Goal: Task Accomplishment & Management: Use online tool/utility

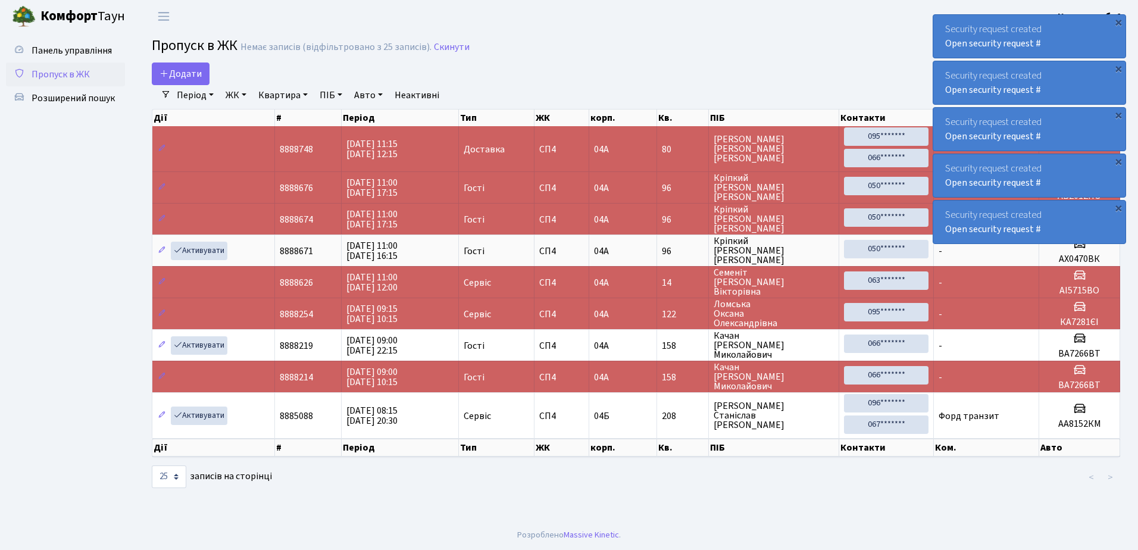
select select "25"
click at [1118, 21] on div "×" at bounding box center [1118, 22] width 12 height 12
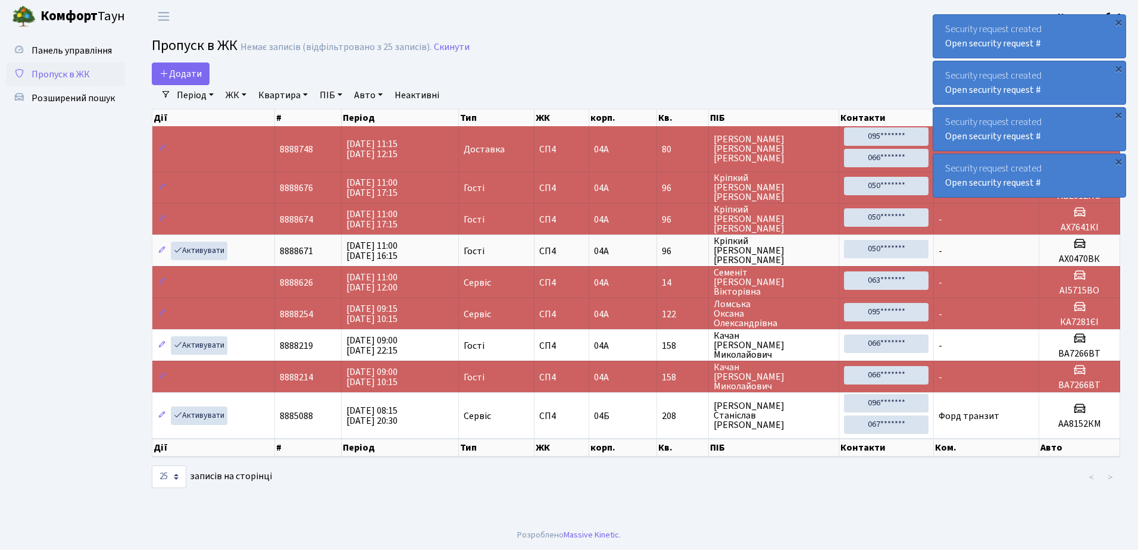
click at [1118, 21] on div "×" at bounding box center [1118, 22] width 12 height 12
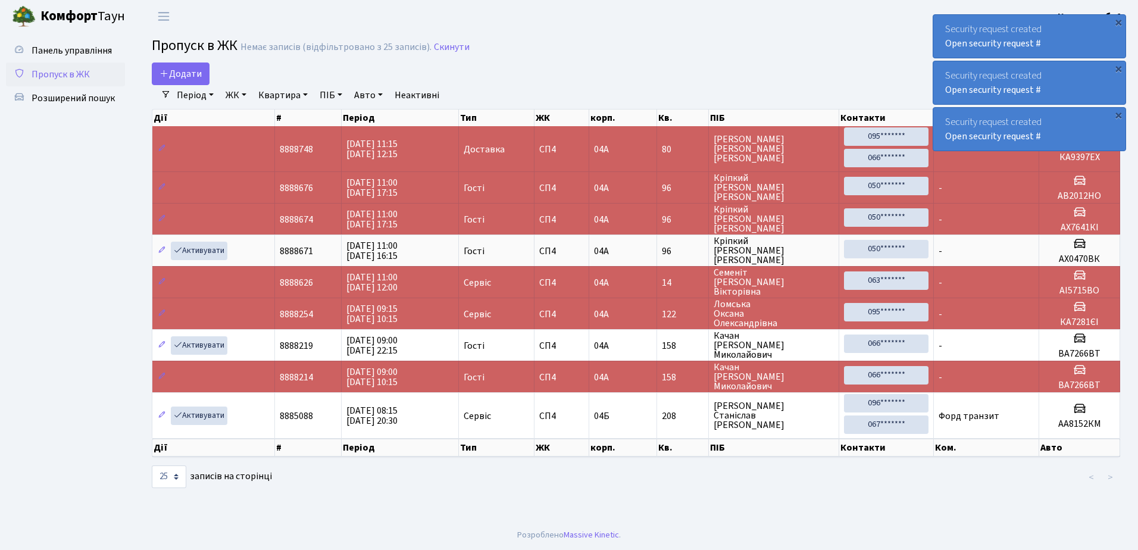
click at [1118, 21] on div "×" at bounding box center [1118, 22] width 12 height 12
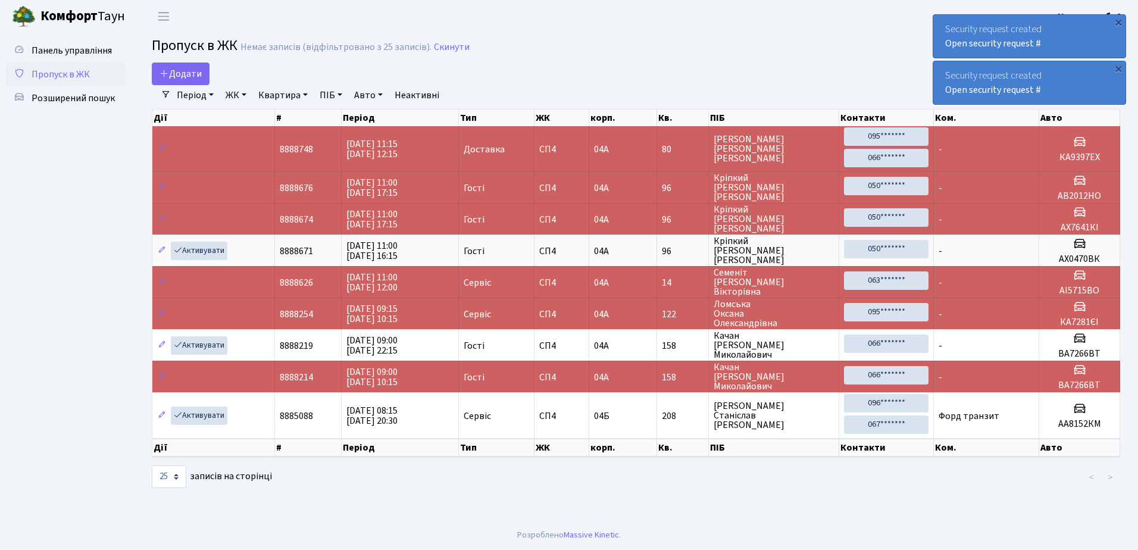
click at [1118, 21] on div "×" at bounding box center [1118, 22] width 12 height 12
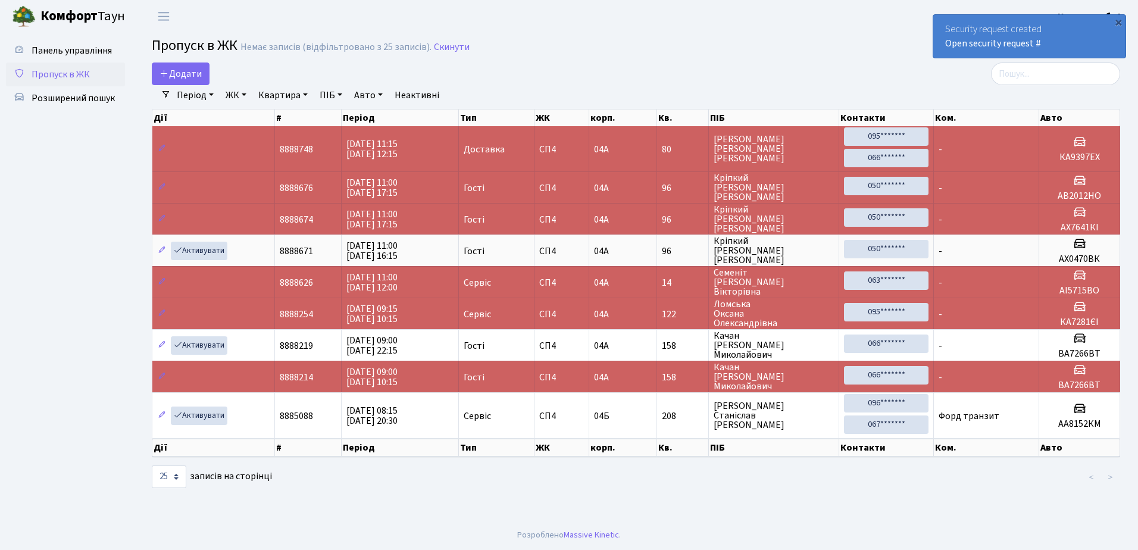
click at [1118, 21] on div "×" at bounding box center [1118, 22] width 12 height 12
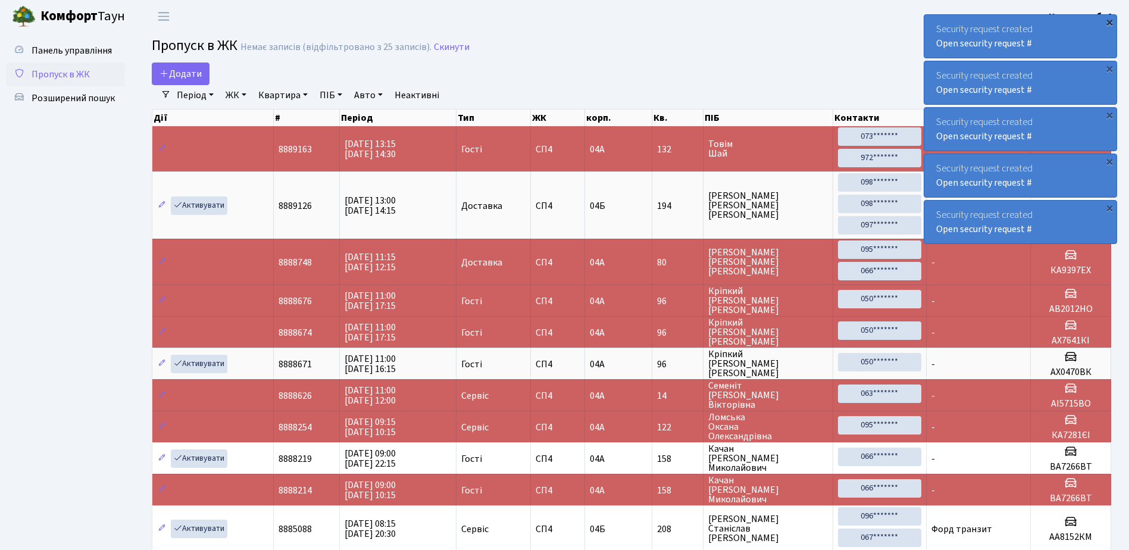
click at [1108, 21] on div "×" at bounding box center [1109, 22] width 12 height 12
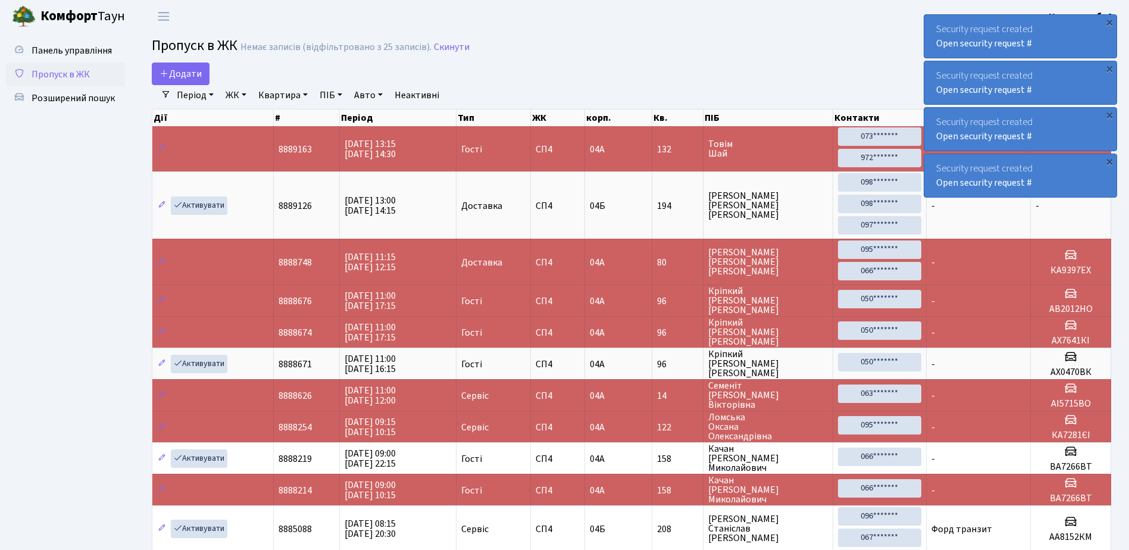
click at [1108, 21] on div "×" at bounding box center [1109, 22] width 12 height 12
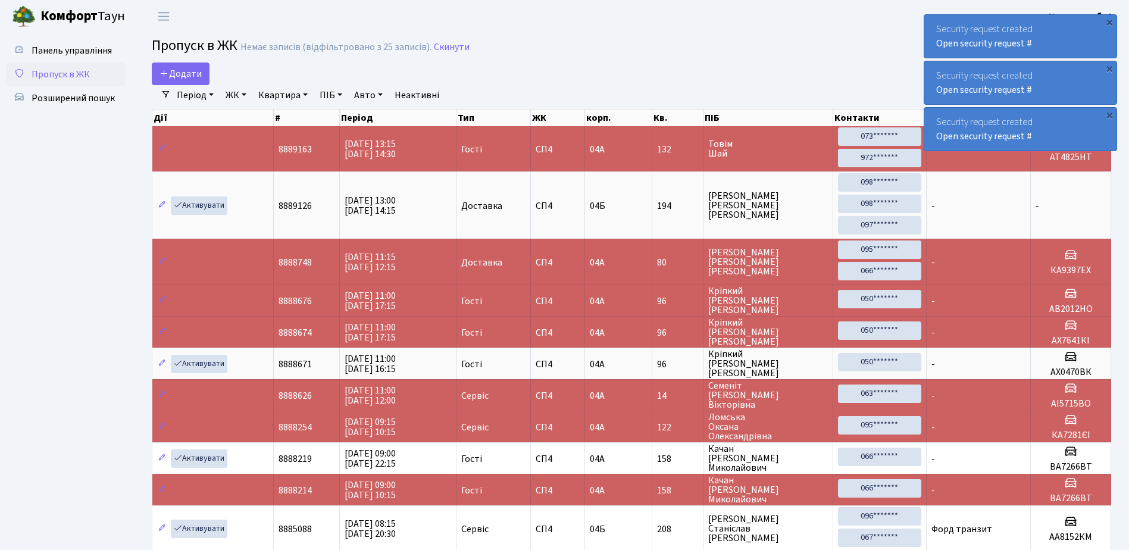
click at [1108, 21] on div "×" at bounding box center [1109, 22] width 12 height 12
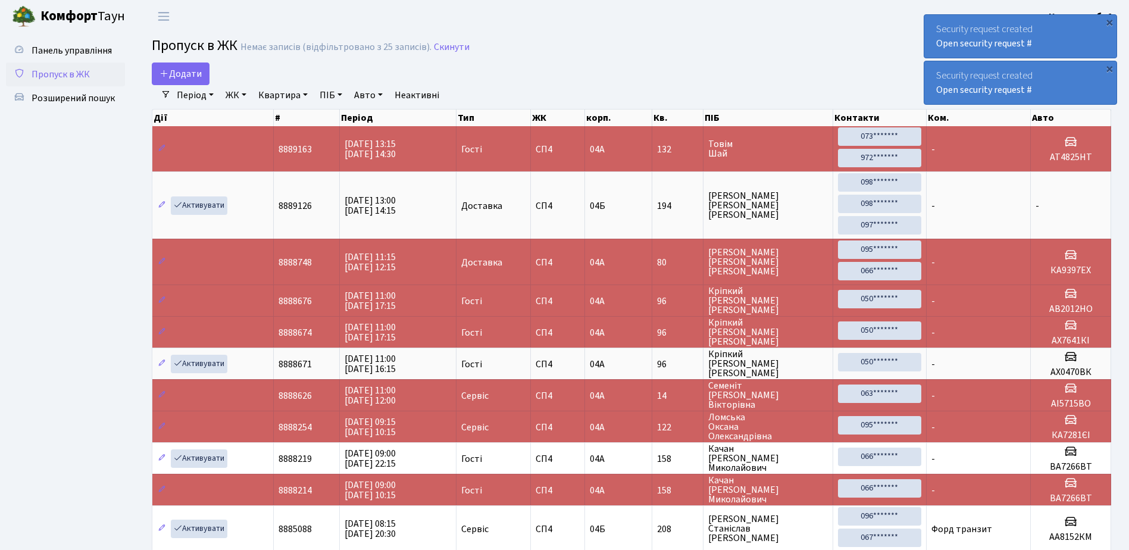
click at [1108, 21] on div "×" at bounding box center [1109, 22] width 12 height 12
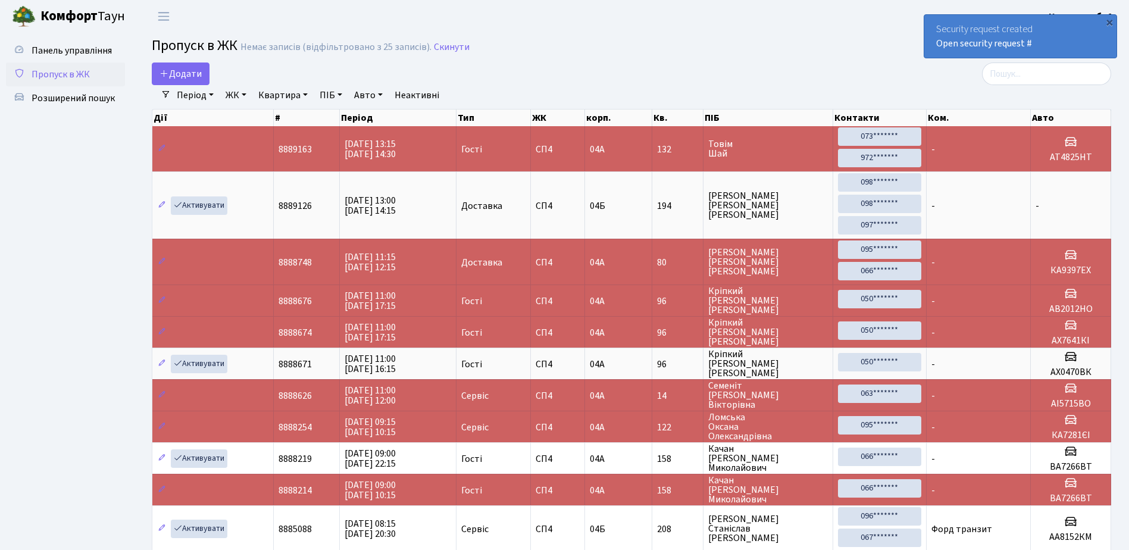
click at [1108, 21] on div "×" at bounding box center [1109, 22] width 12 height 12
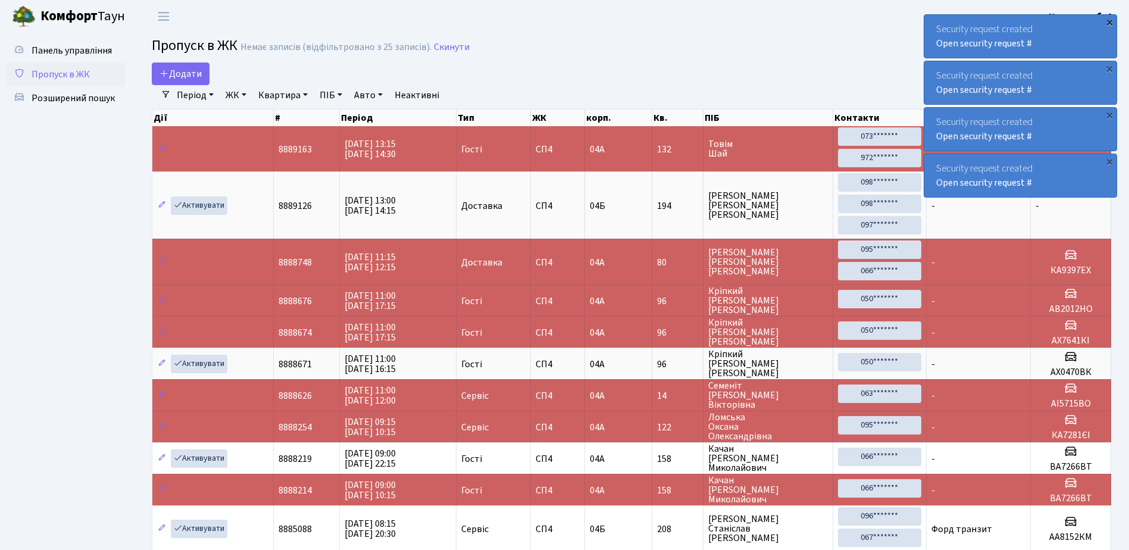
click at [1110, 22] on div "×" at bounding box center [1109, 22] width 12 height 12
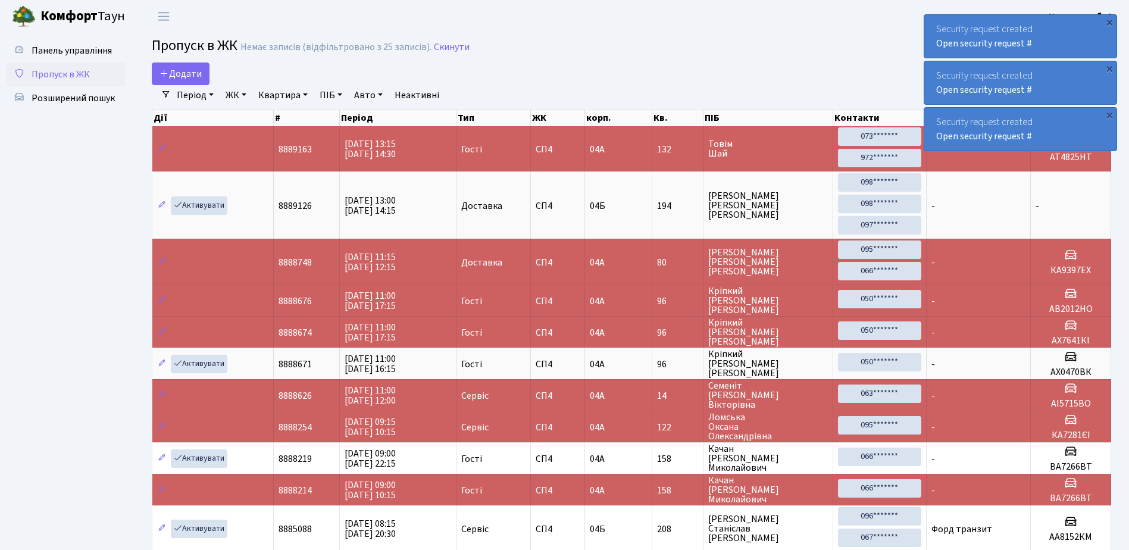
click at [1110, 22] on div "×" at bounding box center [1109, 22] width 12 height 12
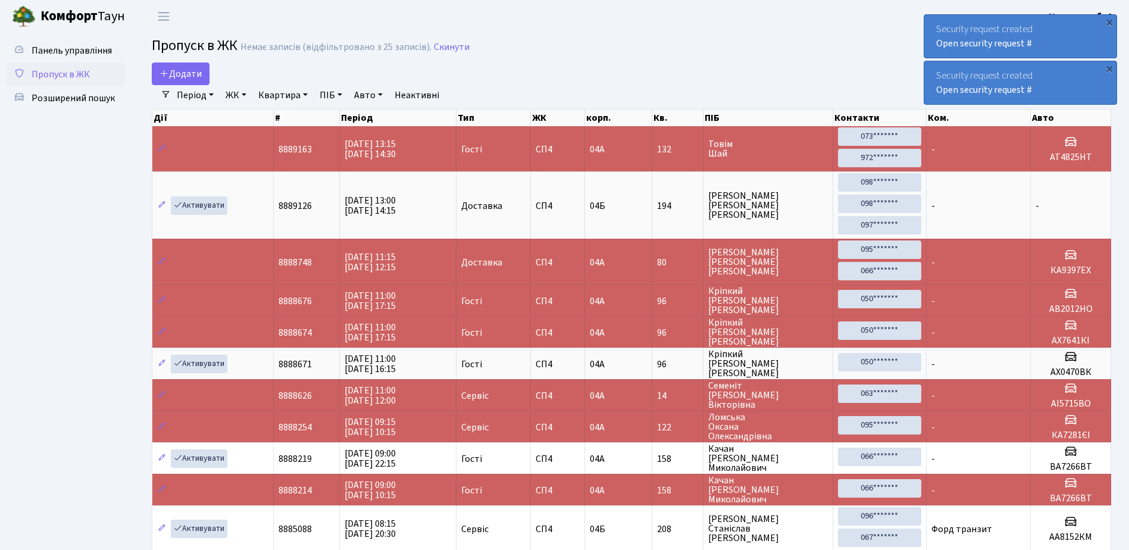
click at [1110, 22] on div "×" at bounding box center [1109, 22] width 12 height 12
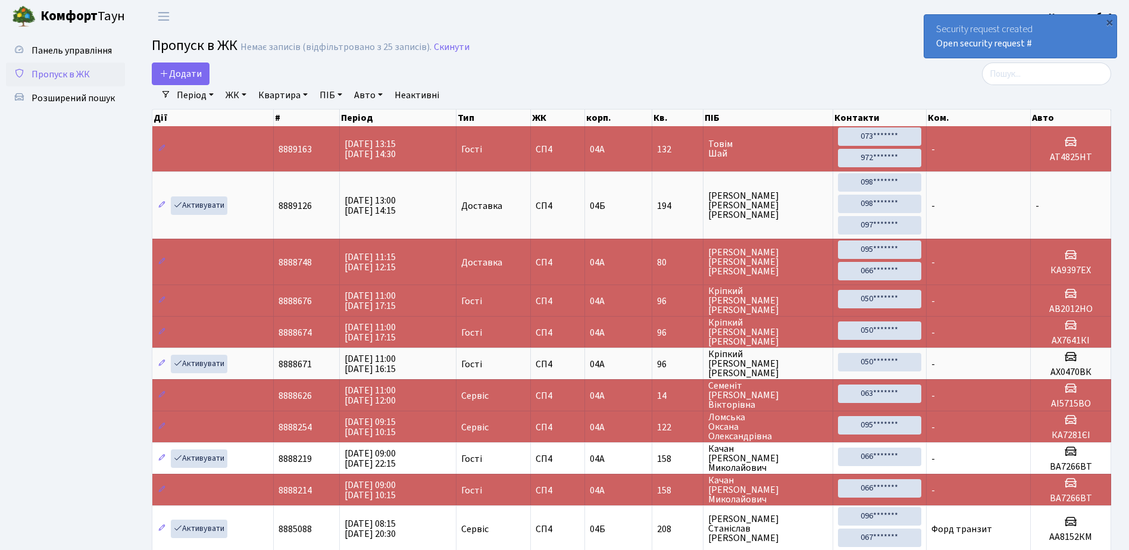
click at [1110, 22] on div "×" at bounding box center [1109, 22] width 12 height 12
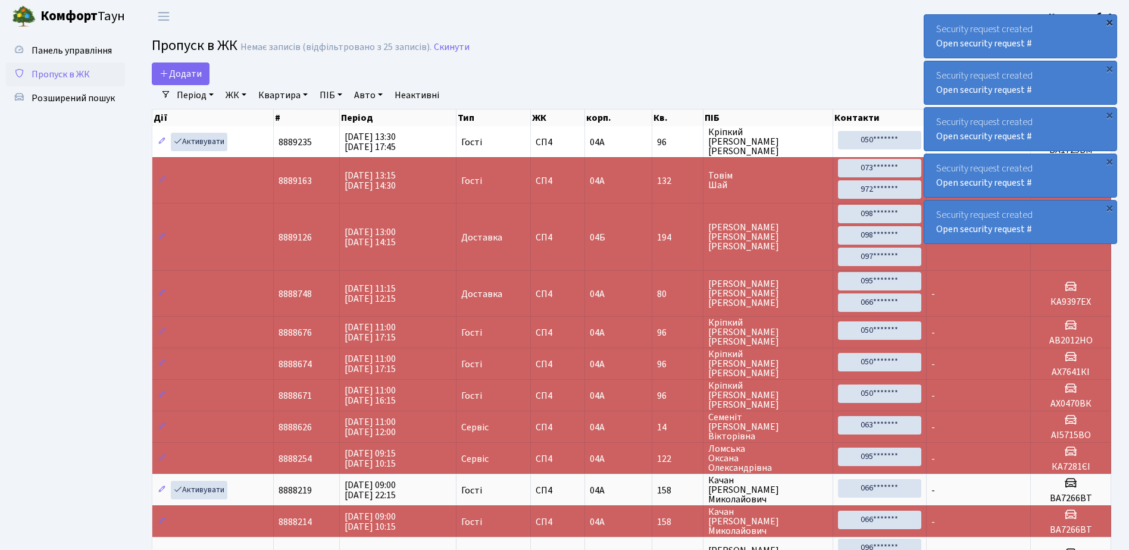
click at [1110, 23] on div "×" at bounding box center [1109, 22] width 12 height 12
click at [1108, 23] on div "×" at bounding box center [1109, 22] width 12 height 12
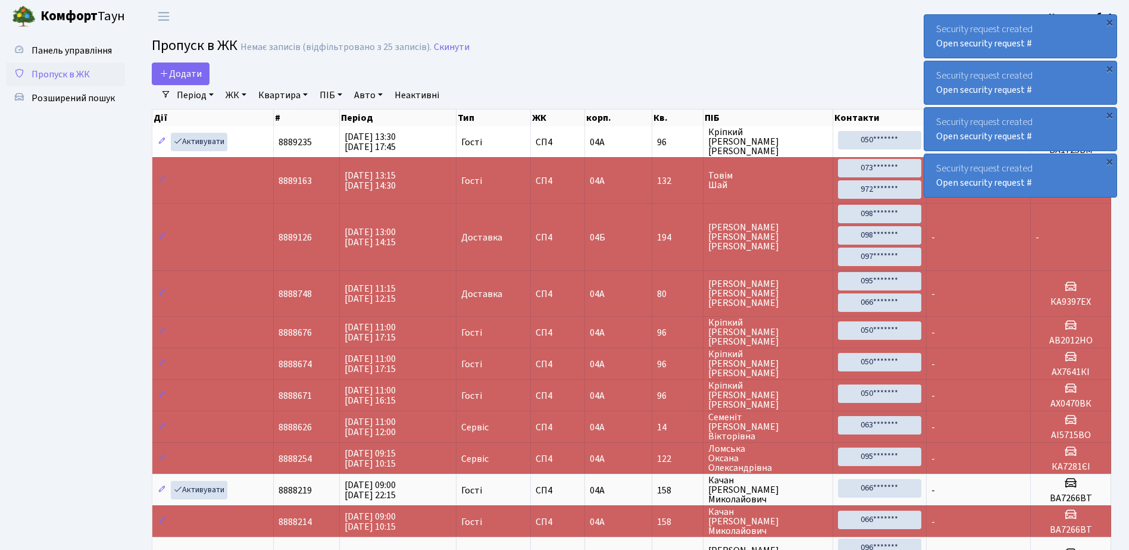
click at [1108, 23] on div "×" at bounding box center [1109, 22] width 12 height 12
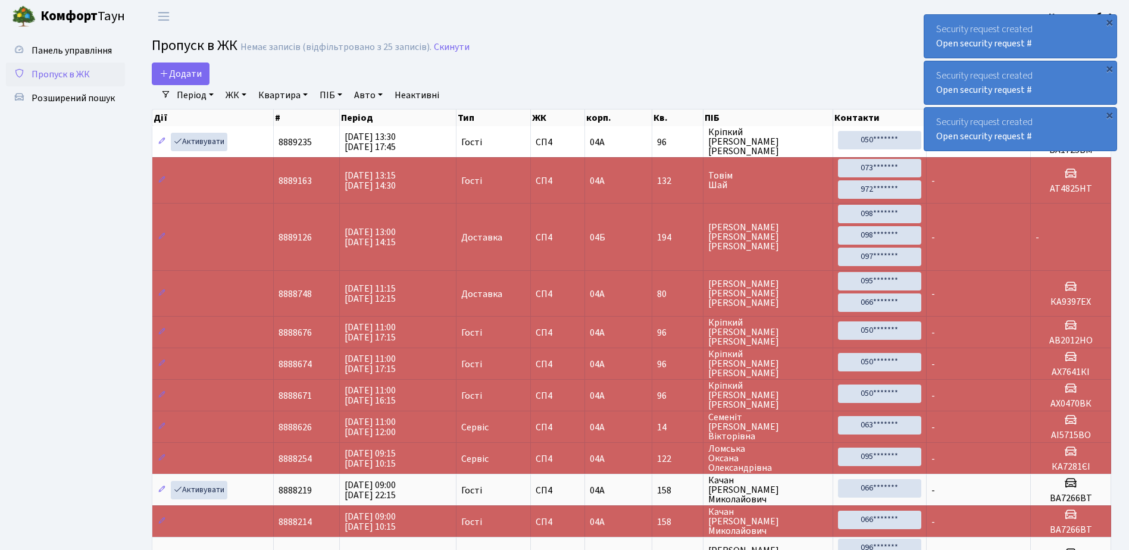
click at [1108, 23] on div "×" at bounding box center [1109, 22] width 12 height 12
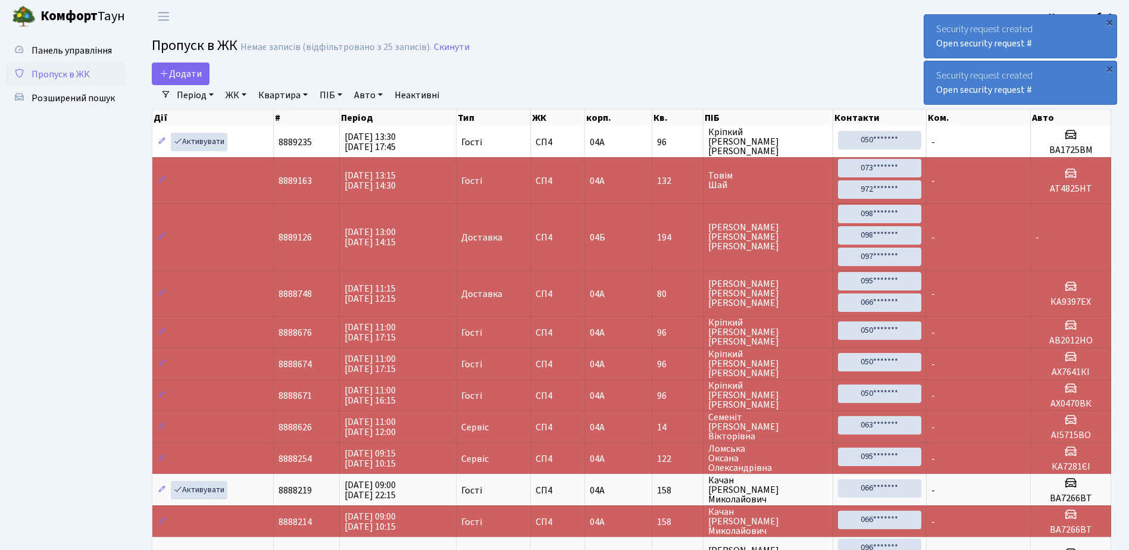
click at [1108, 23] on div "×" at bounding box center [1109, 22] width 12 height 12
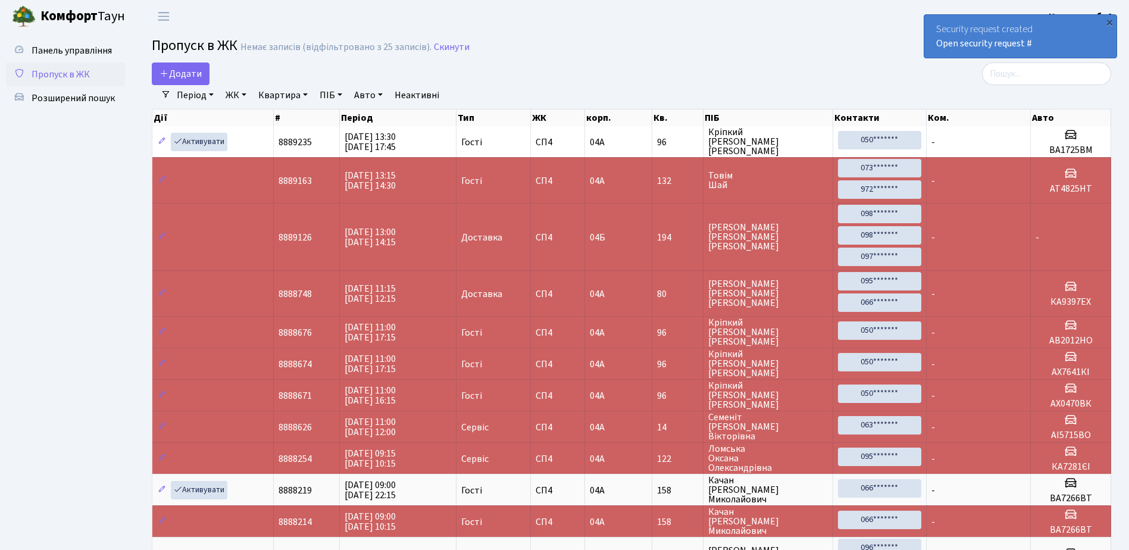
click at [1108, 23] on div "×" at bounding box center [1109, 22] width 12 height 12
